Goal: Check status: Check status

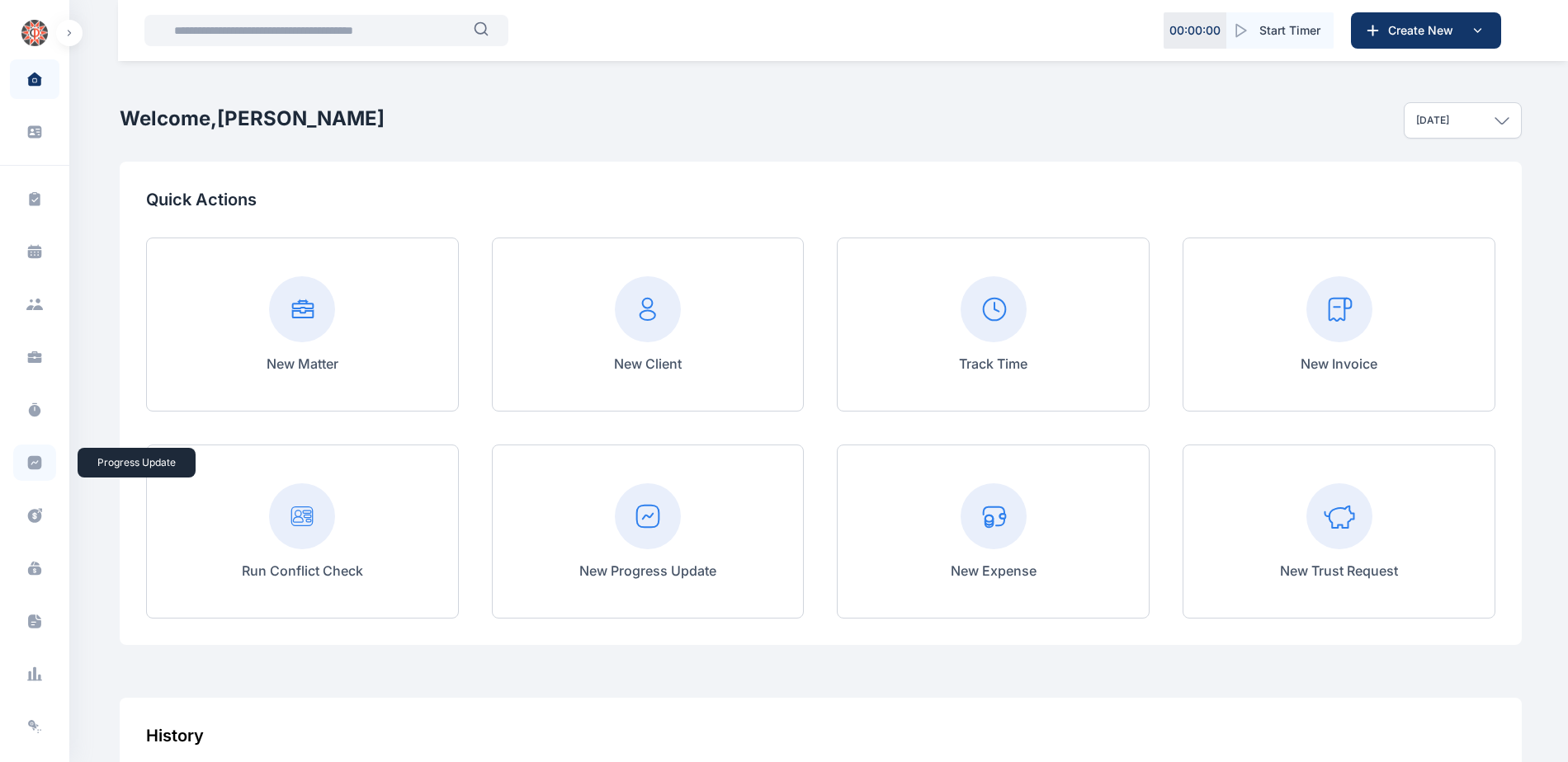
click at [41, 472] on span at bounding box center [35, 462] width 43 height 36
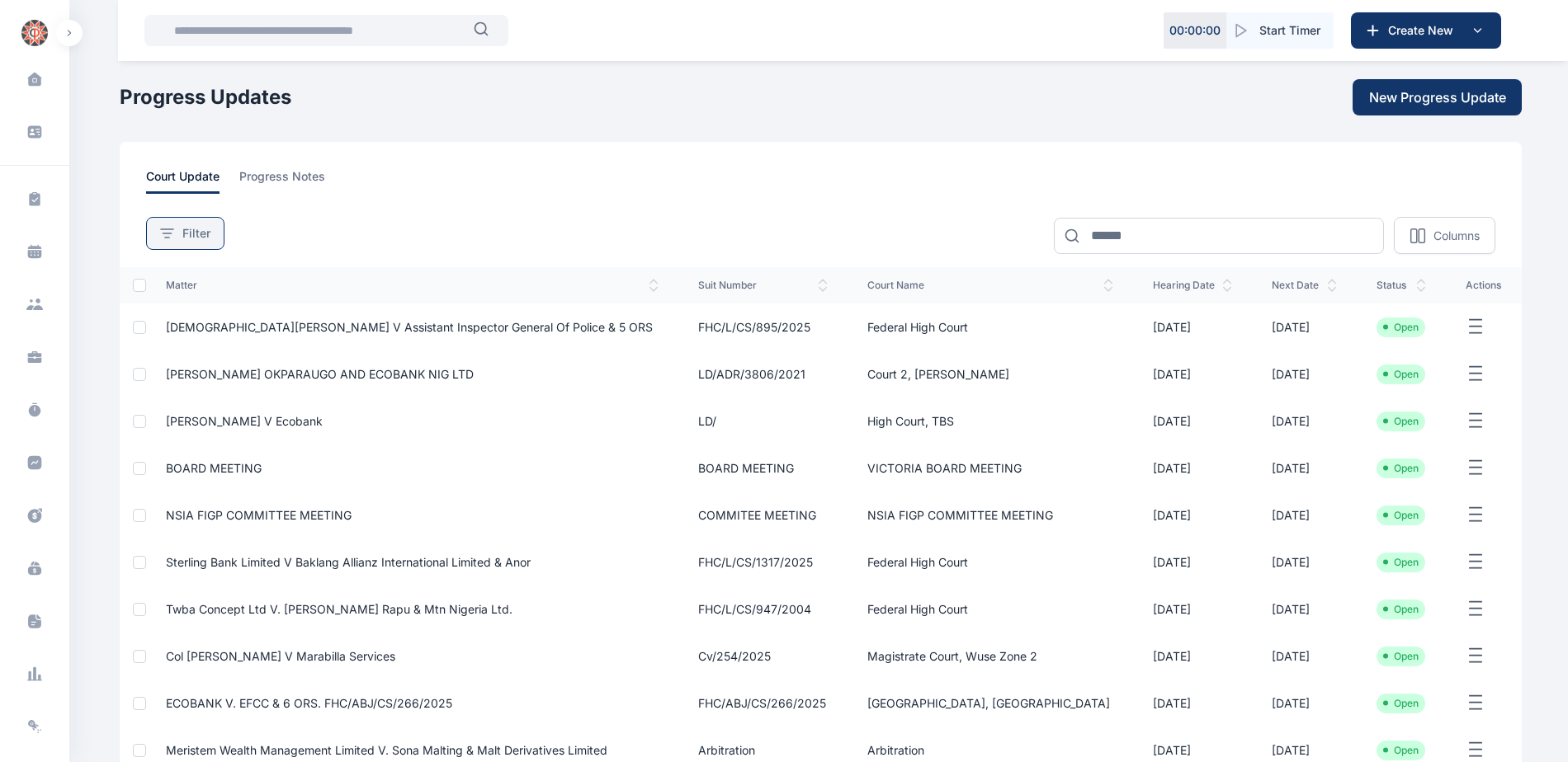
click at [204, 224] on button "Filter" at bounding box center [185, 233] width 78 height 33
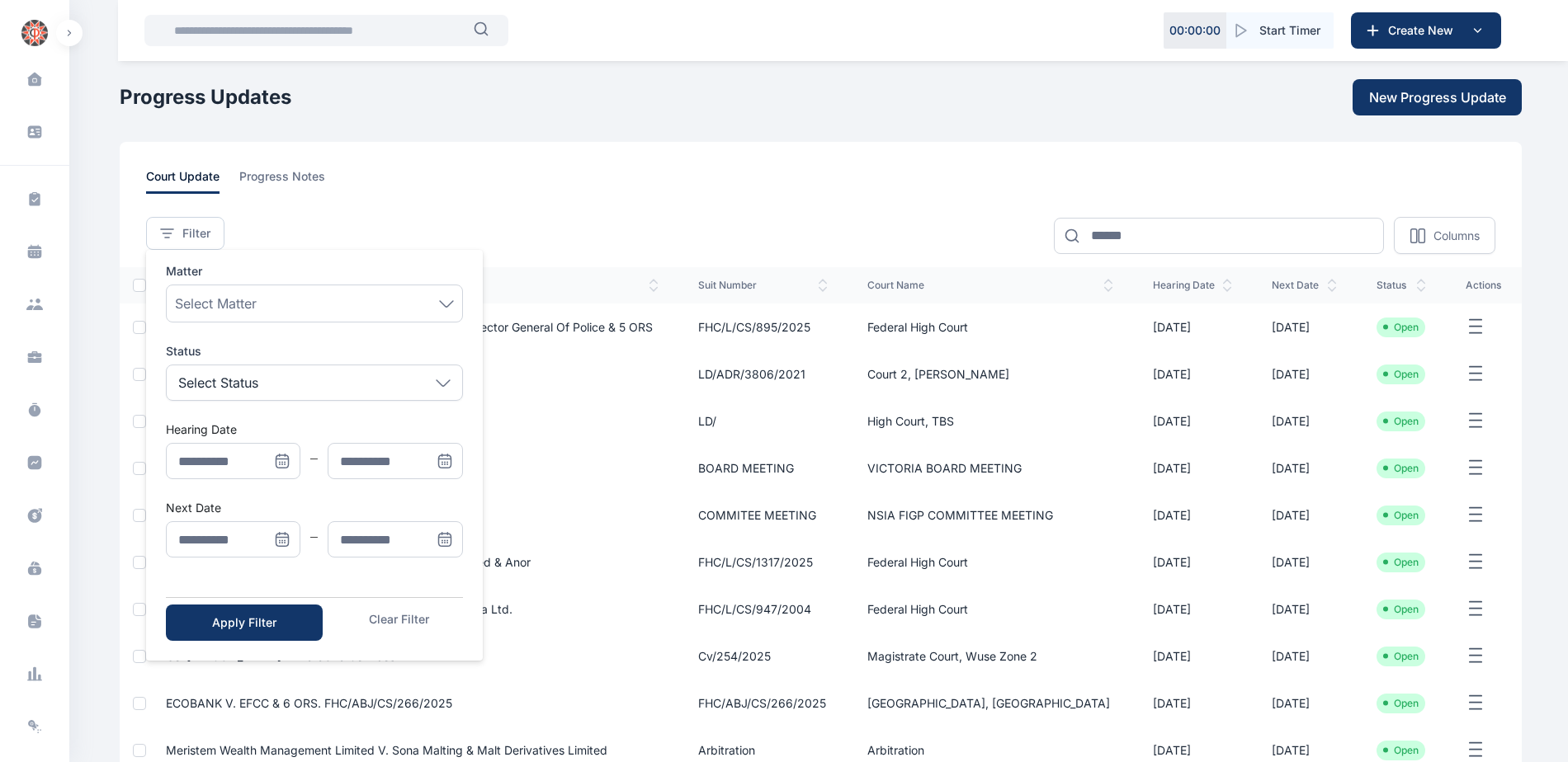
click at [277, 537] on icon "Menu" at bounding box center [283, 540] width 13 height 13
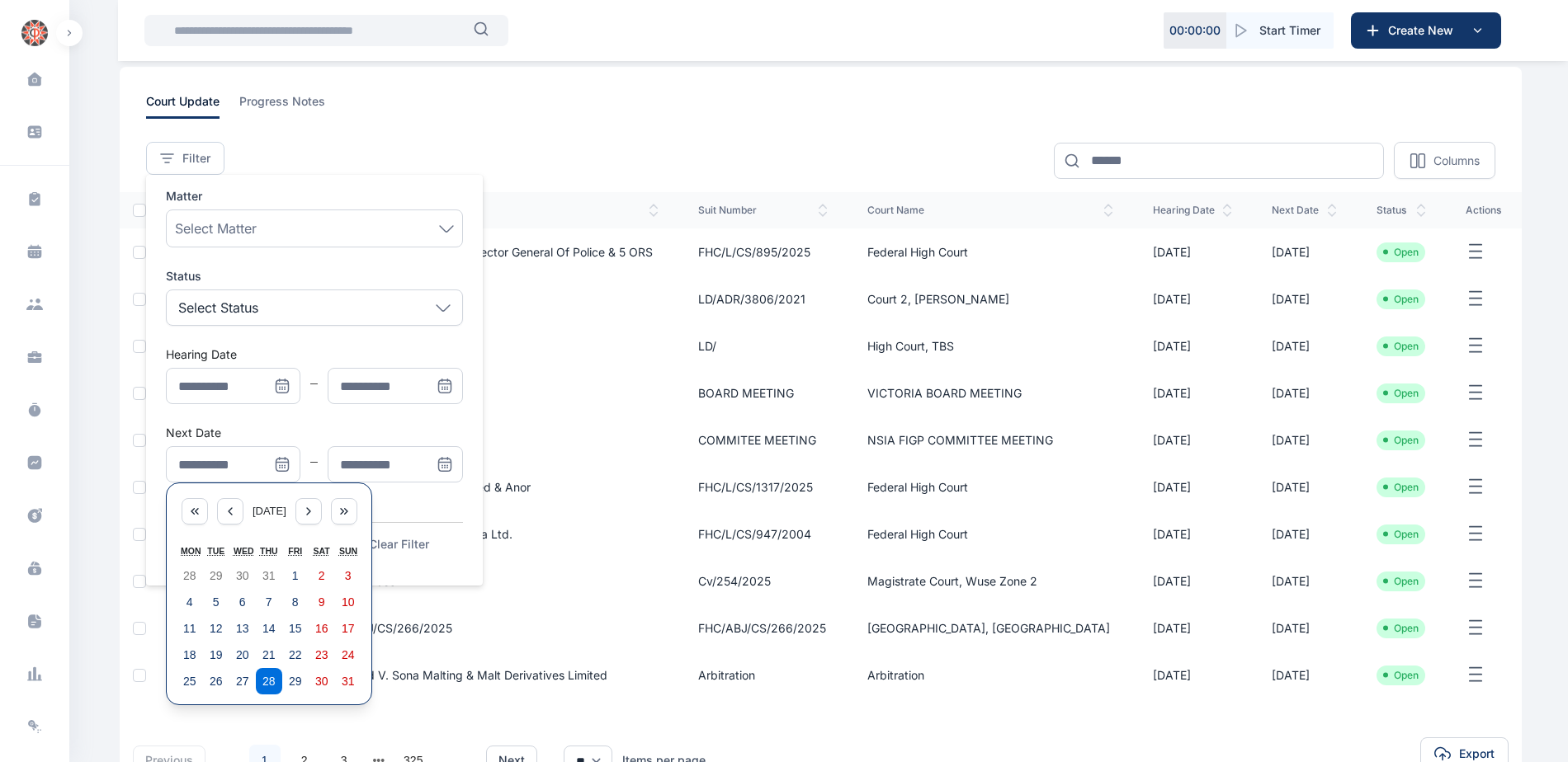
scroll to position [193, 0]
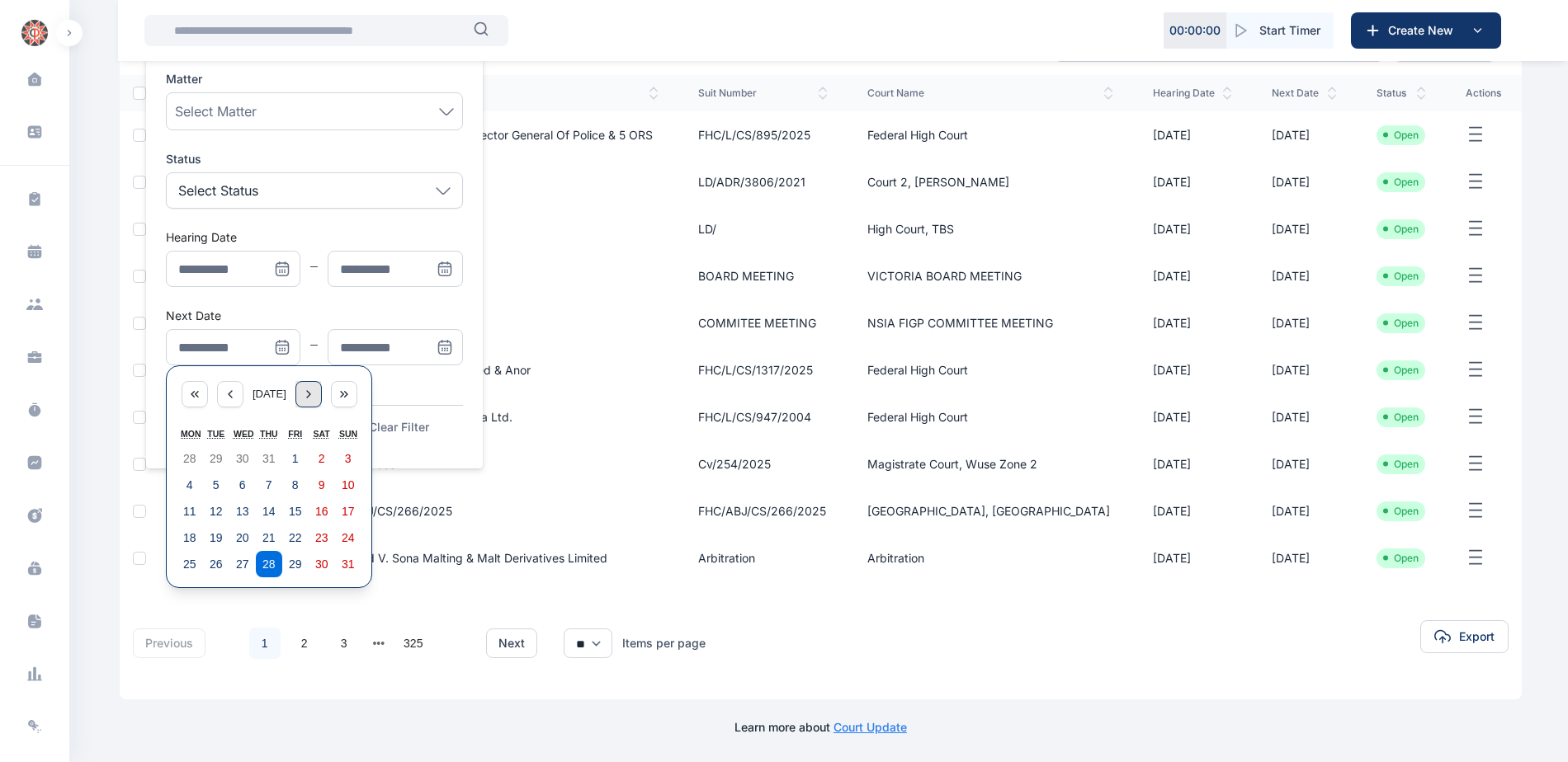
click at [311, 397] on icon "Menu" at bounding box center [309, 395] width 14 height 14
click at [192, 464] on abbr "1" at bounding box center [190, 459] width 7 height 14
type input "**********"
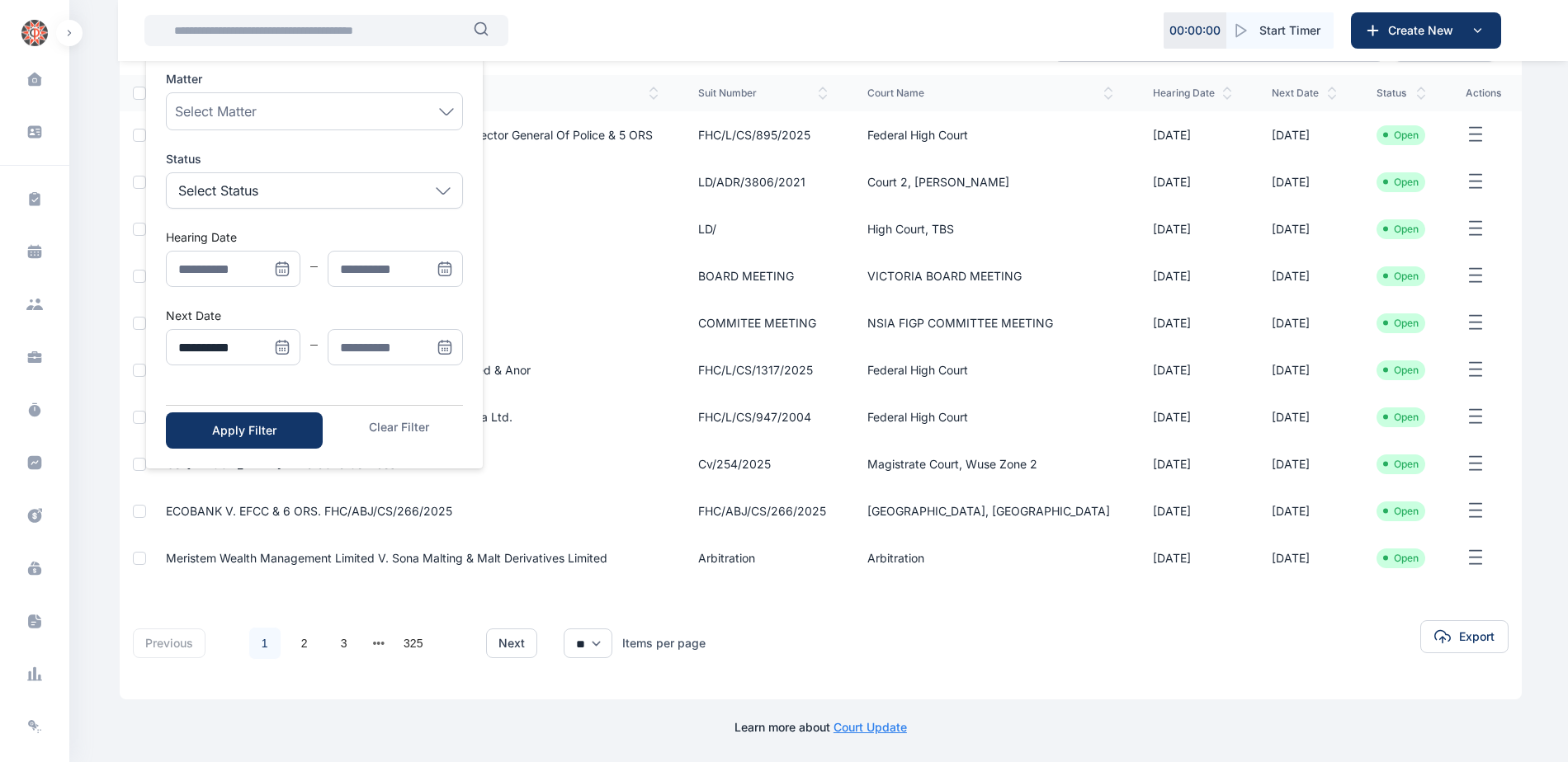
click at [451, 347] on icon "Menu" at bounding box center [444, 348] width 13 height 13
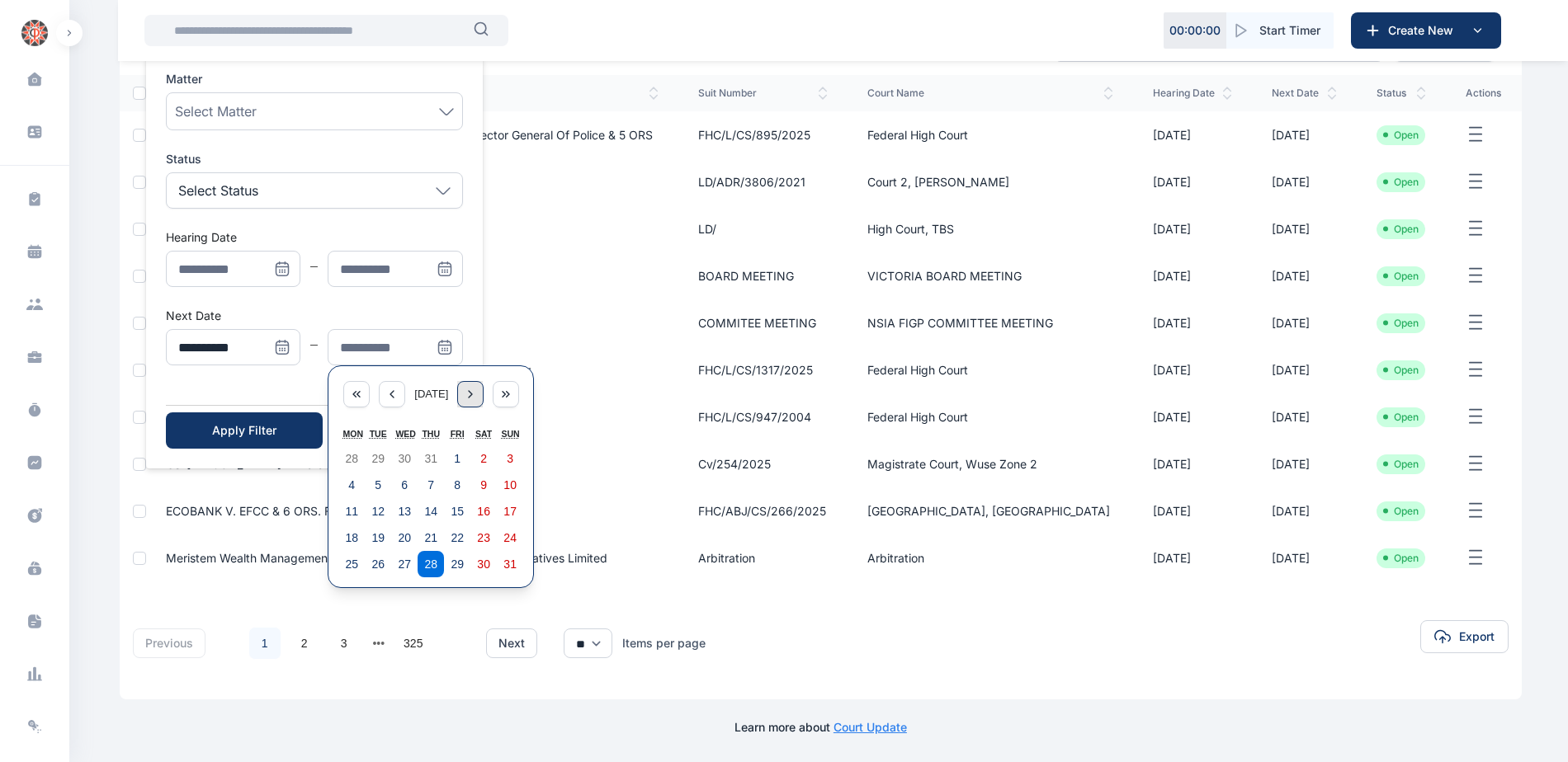
click at [477, 403] on div "Menu" at bounding box center [470, 394] width 26 height 26
click at [459, 458] on abbr "5" at bounding box center [457, 459] width 7 height 14
type input "**********"
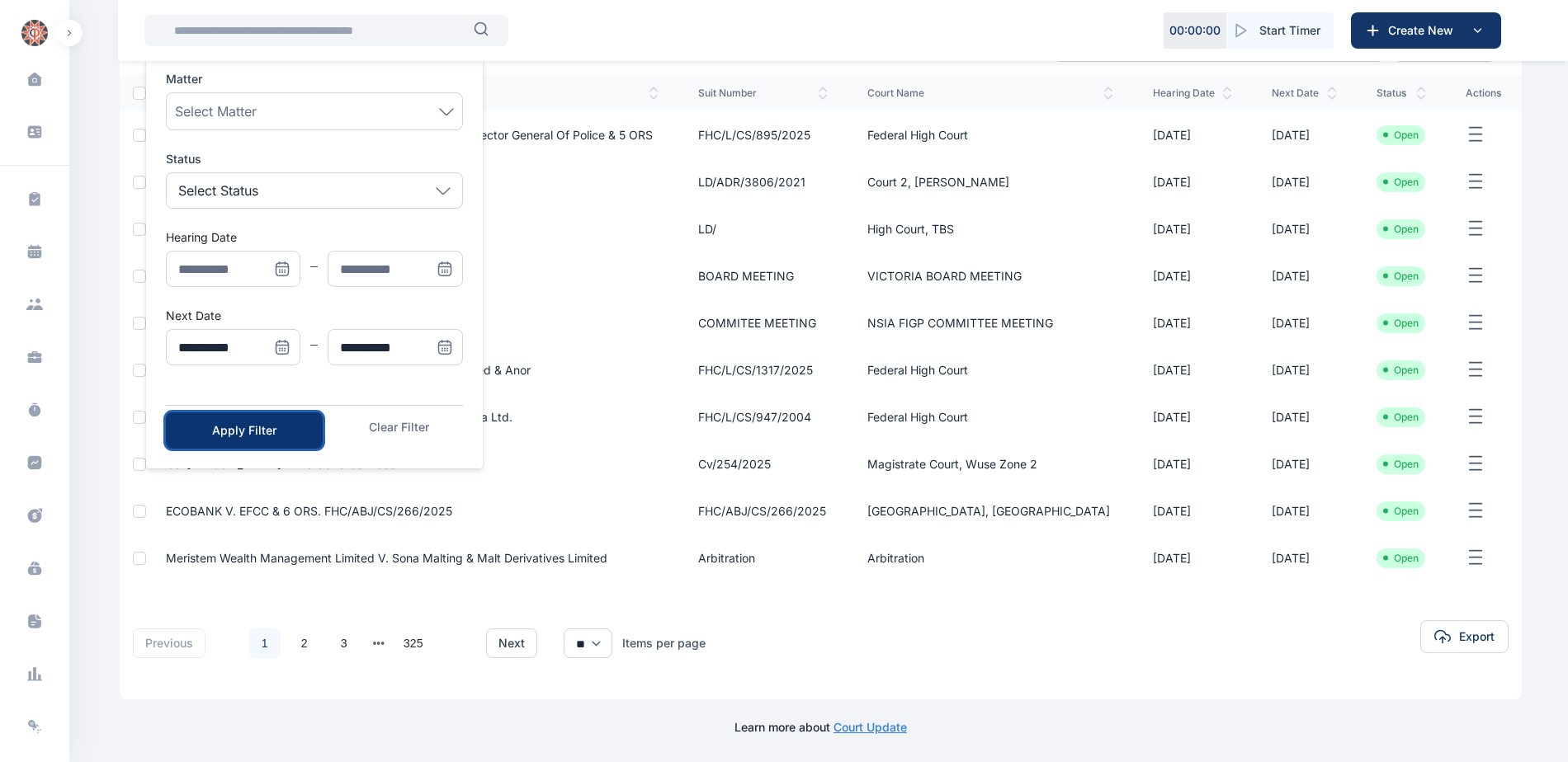
click at [226, 426] on div "Apply Filter" at bounding box center [244, 430] width 104 height 16
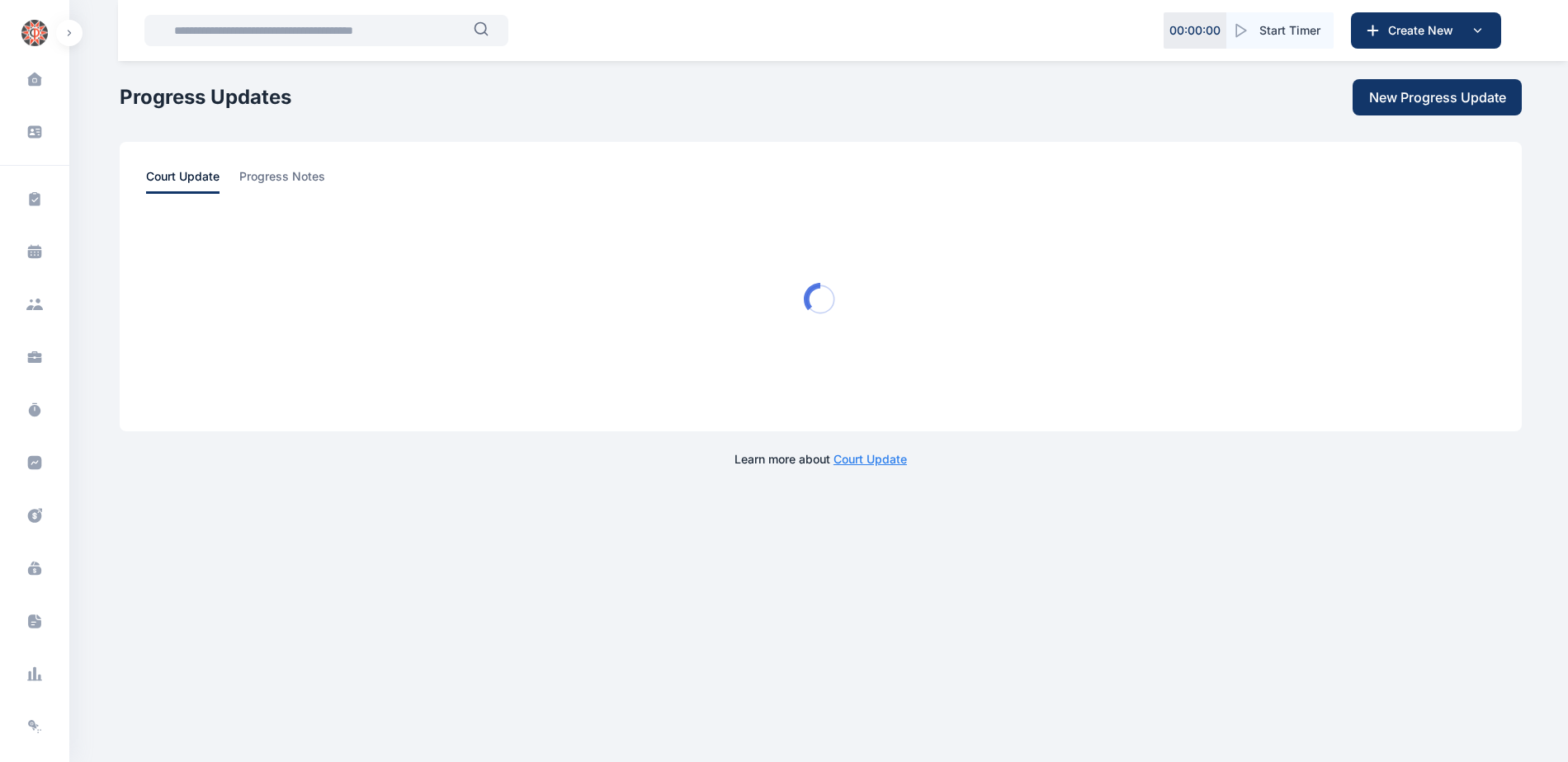
scroll to position [0, 0]
